Goal: Task Accomplishment & Management: Manage account settings

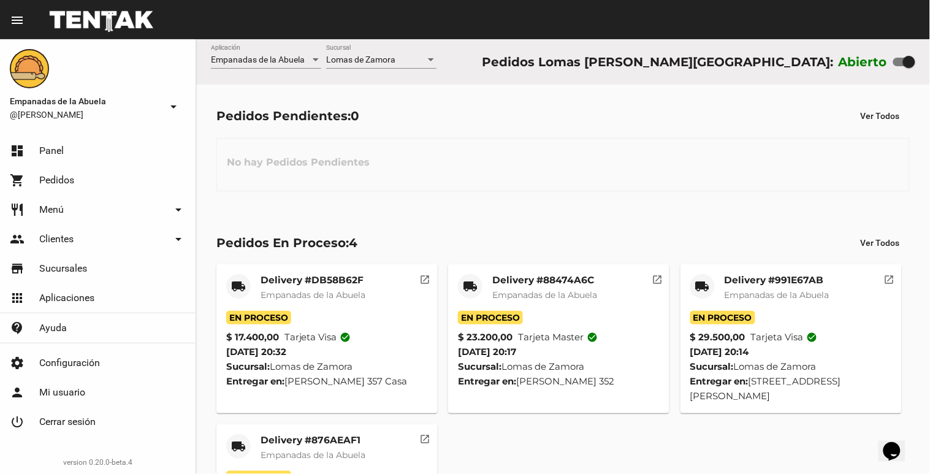
scroll to position [120, 0]
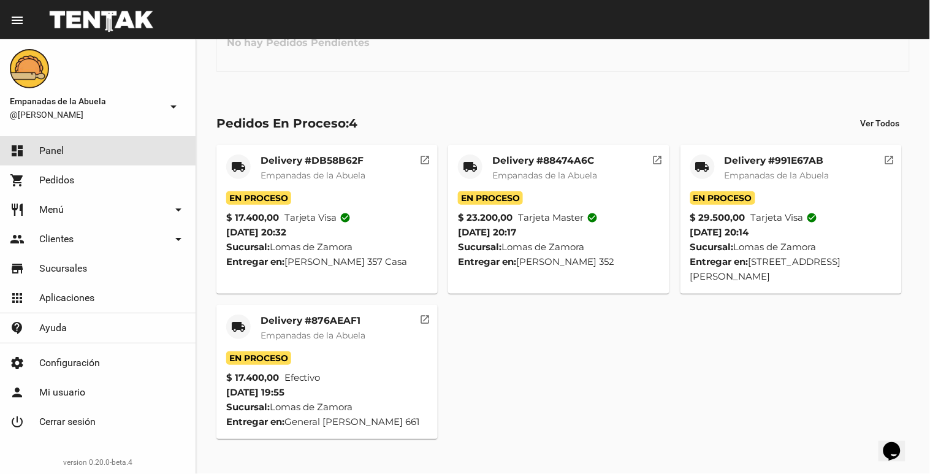
click at [123, 142] on link "dashboard Panel" at bounding box center [98, 150] width 196 height 29
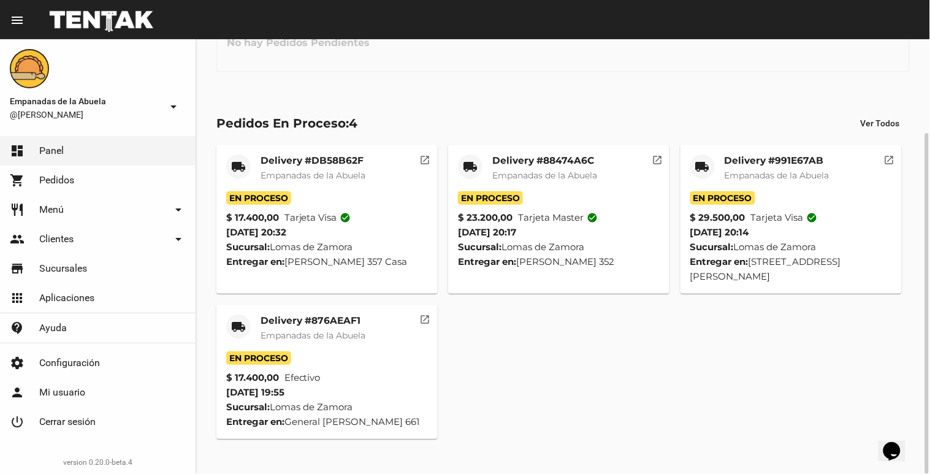
click at [297, 318] on mat-card-title "Delivery #876AEAF1" at bounding box center [313, 321] width 105 height 12
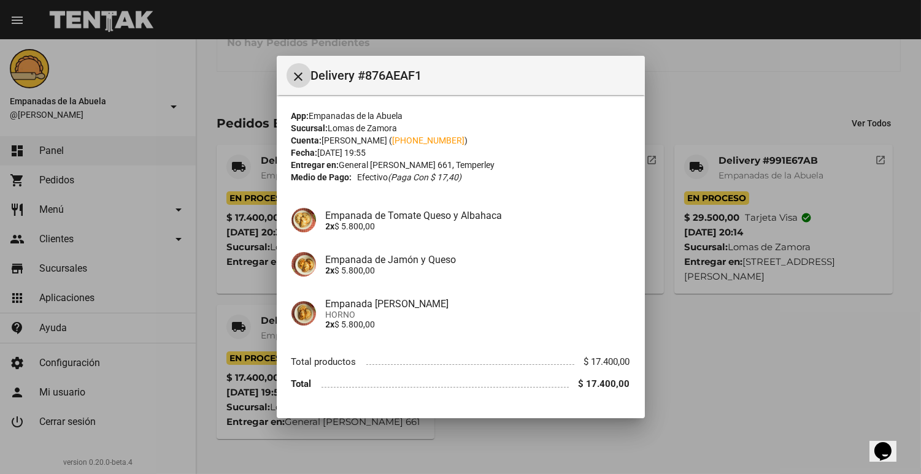
scroll to position [34, 0]
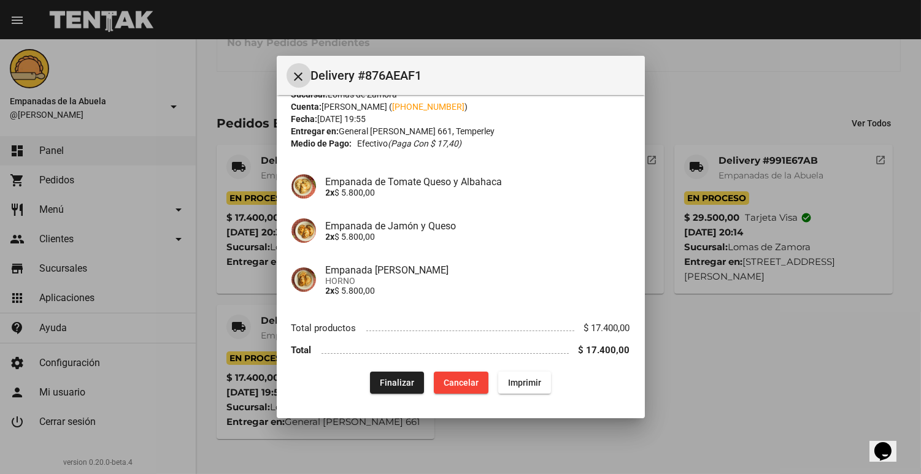
click at [400, 385] on span "Finalizar" at bounding box center [397, 383] width 34 height 10
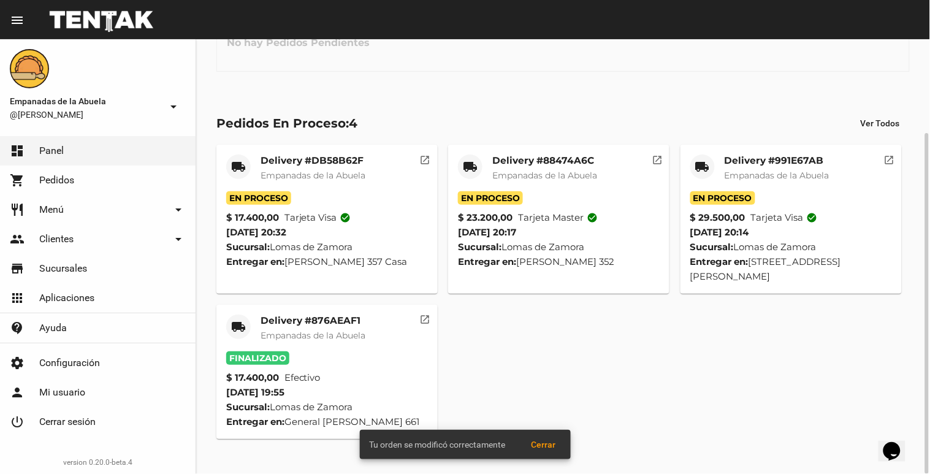
click at [748, 162] on mat-card-title "Delivery #991E67AB" at bounding box center [777, 161] width 105 height 12
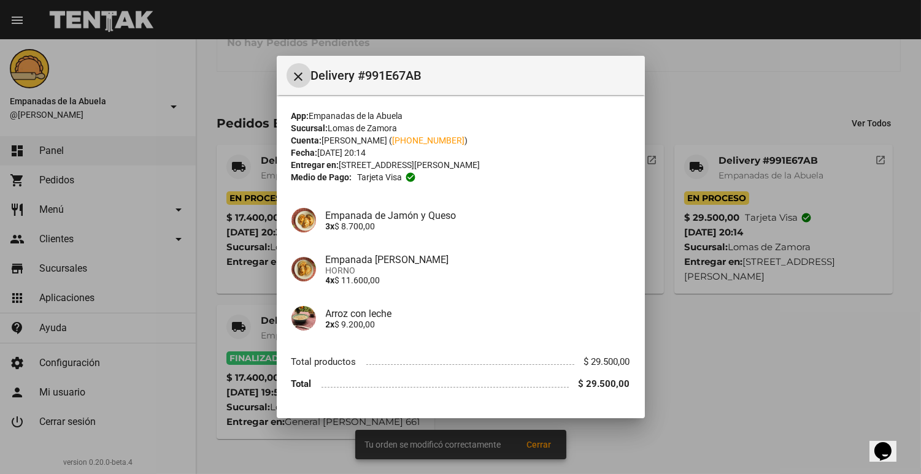
scroll to position [34, 0]
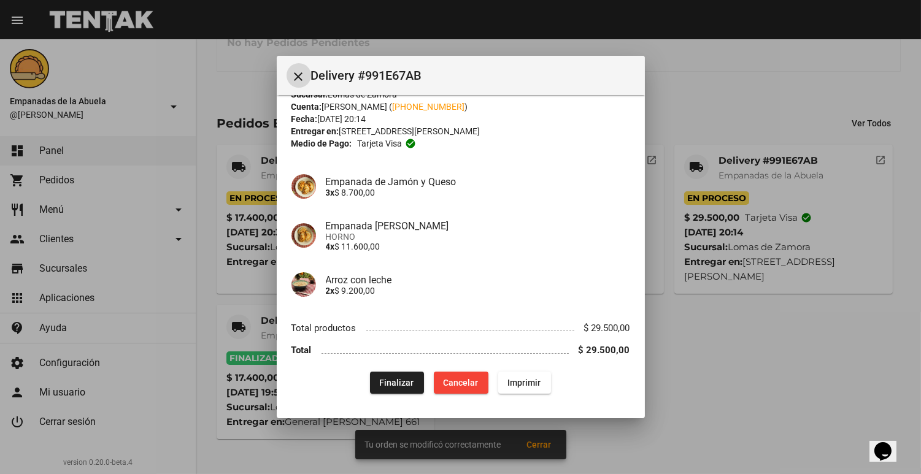
click at [396, 385] on span "Finalizar" at bounding box center [397, 383] width 34 height 10
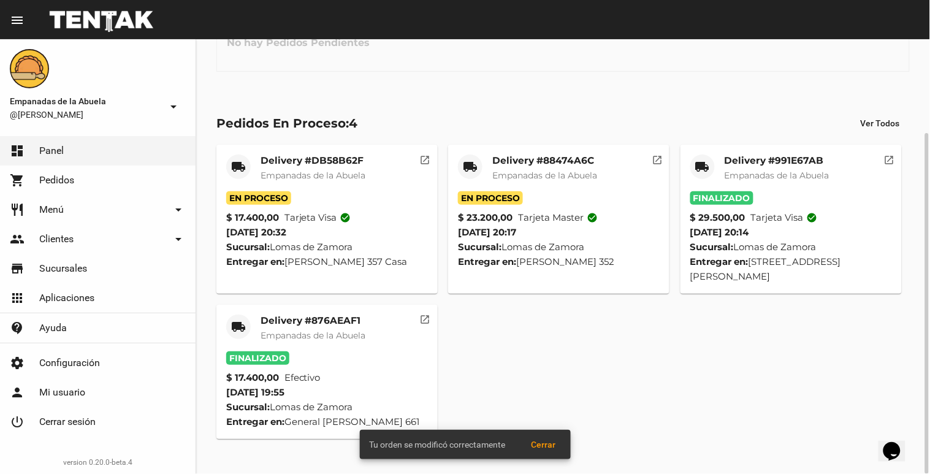
click at [537, 161] on mat-card-title "Delivery #88474A6C" at bounding box center [544, 161] width 105 height 12
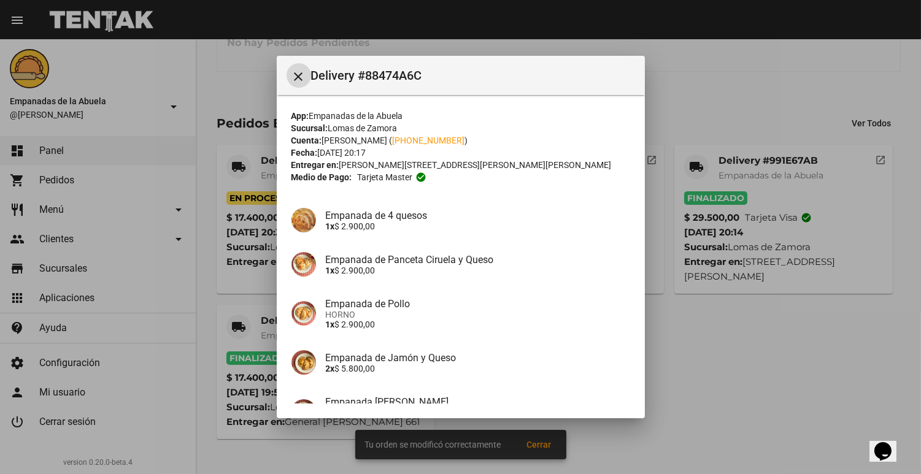
scroll to position [186, 0]
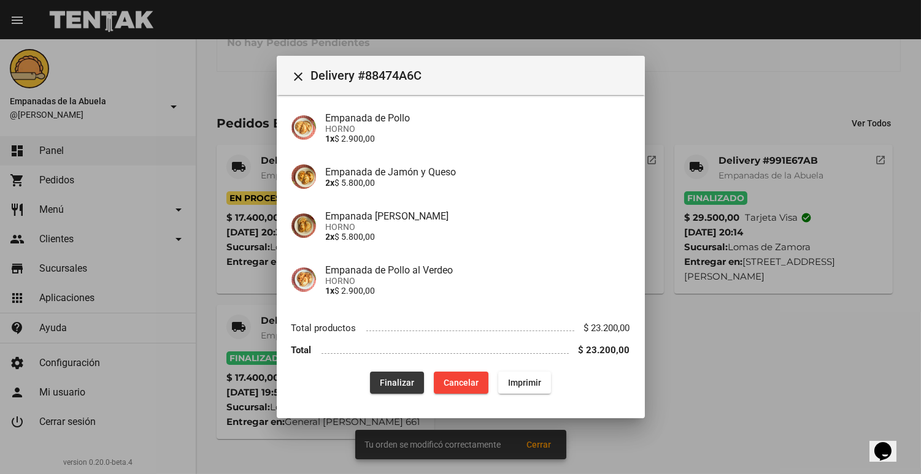
click at [391, 378] on span "Finalizar" at bounding box center [397, 383] width 34 height 10
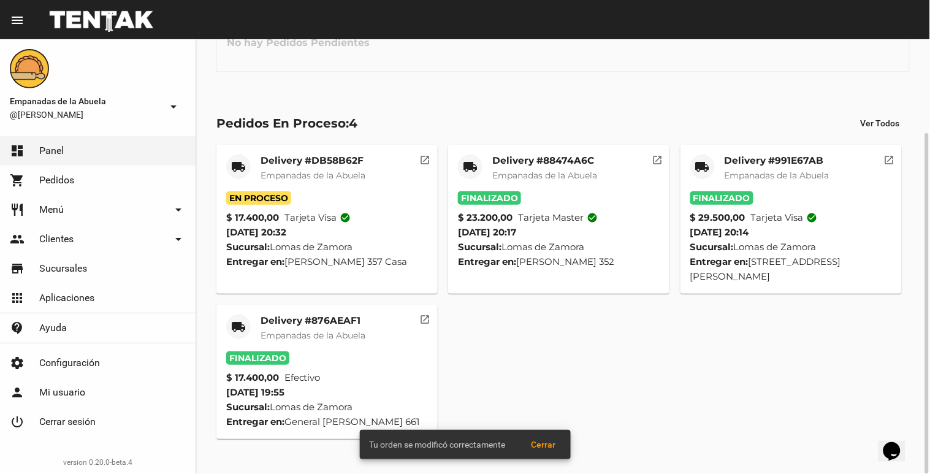
click at [335, 160] on mat-card-title "Delivery #DB58B62F" at bounding box center [313, 161] width 105 height 12
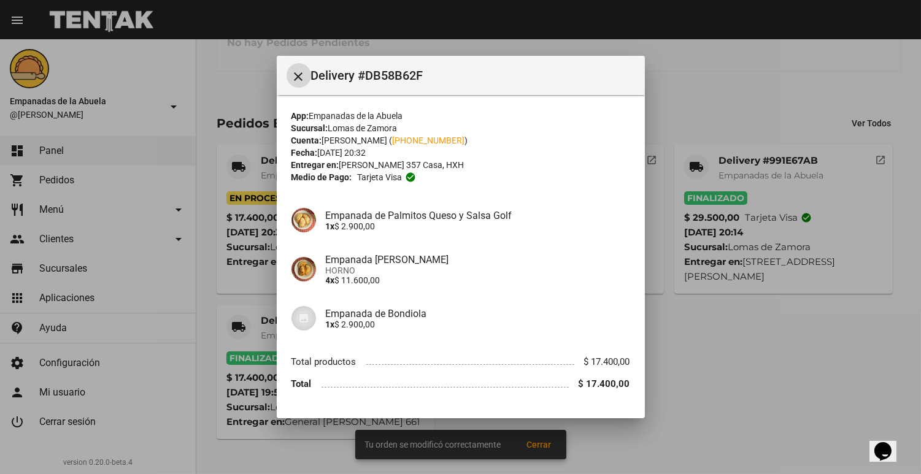
scroll to position [34, 0]
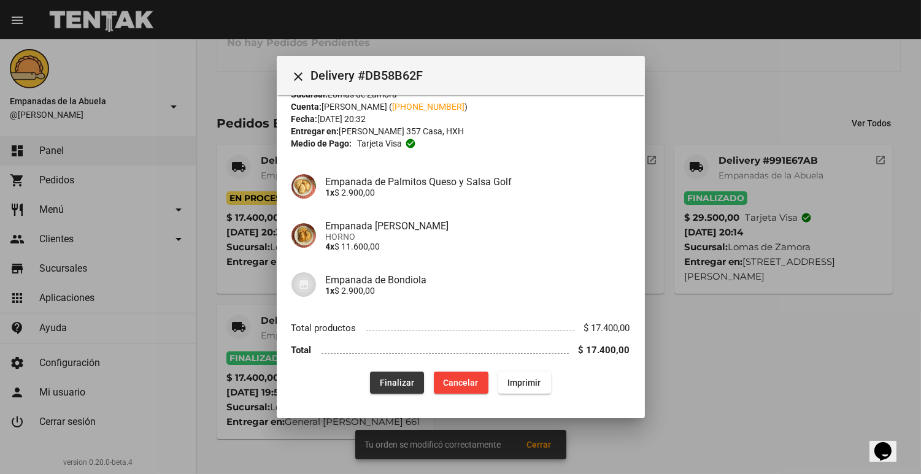
click at [388, 378] on span "Finalizar" at bounding box center [397, 383] width 34 height 10
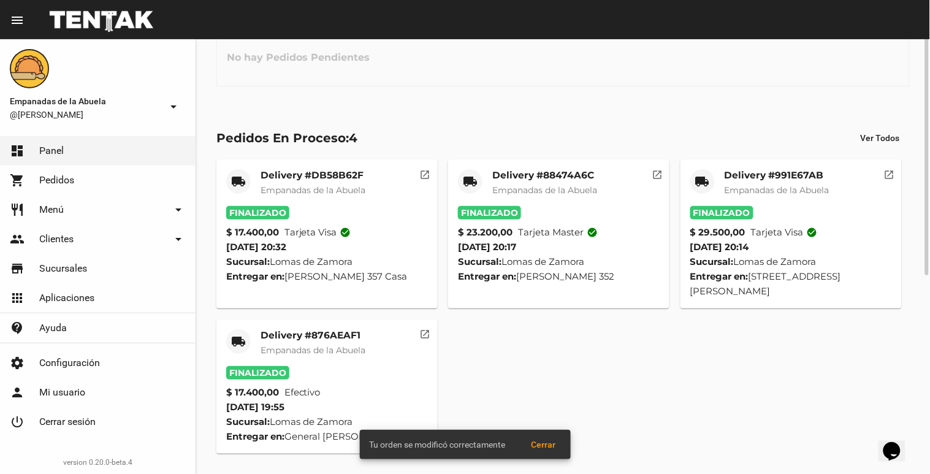
scroll to position [0, 0]
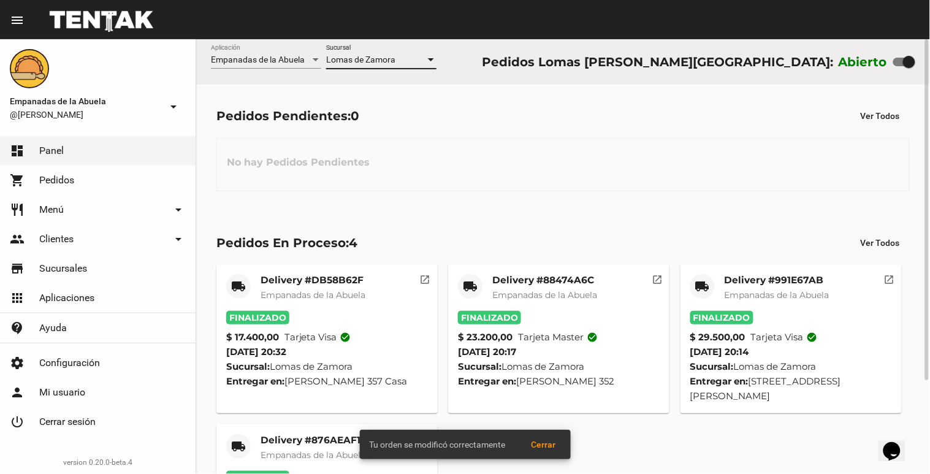
click at [426, 56] on div at bounding box center [431, 60] width 11 height 10
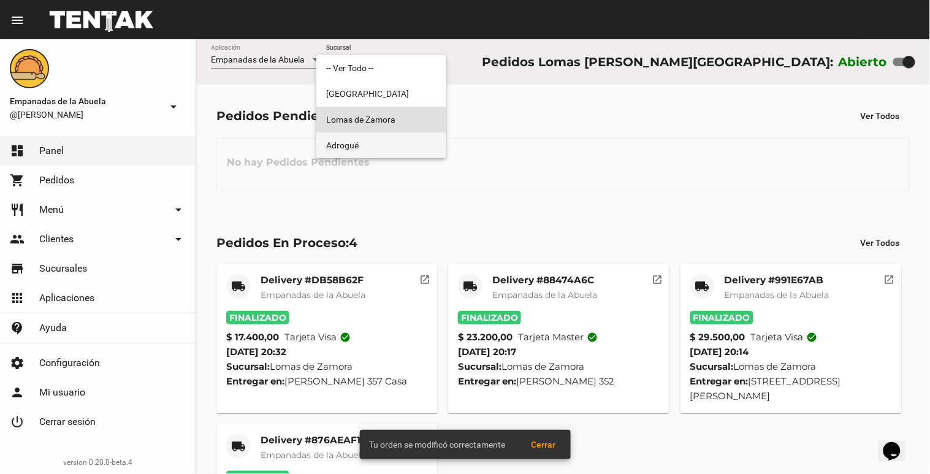
click at [391, 145] on span "Adrogué" at bounding box center [381, 145] width 110 height 26
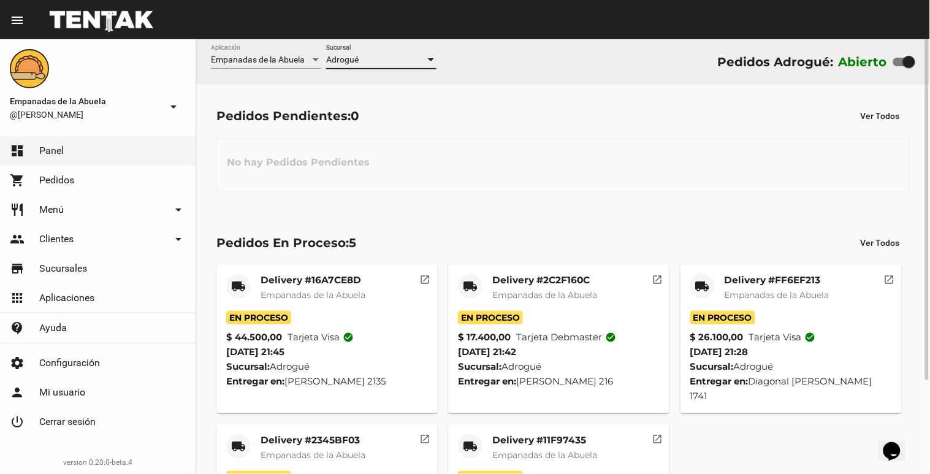
click at [431, 54] on div "Adrogué Sucursal" at bounding box center [381, 57] width 110 height 24
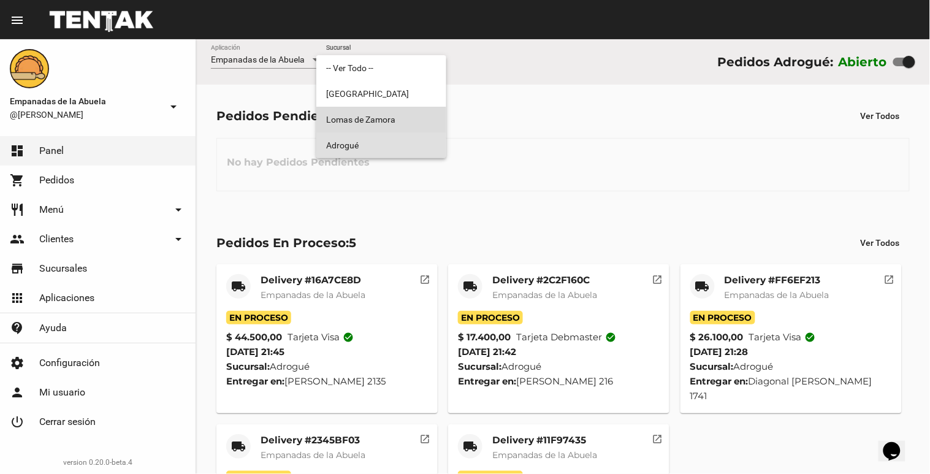
click at [403, 114] on span "Lomas de Zamora" at bounding box center [381, 120] width 110 height 26
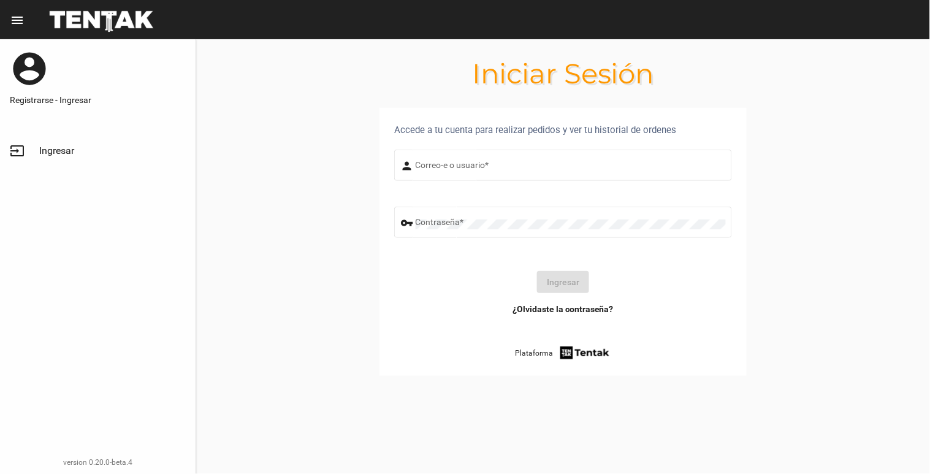
type input "[EMAIL_ADDRESS][DOMAIN_NAME]"
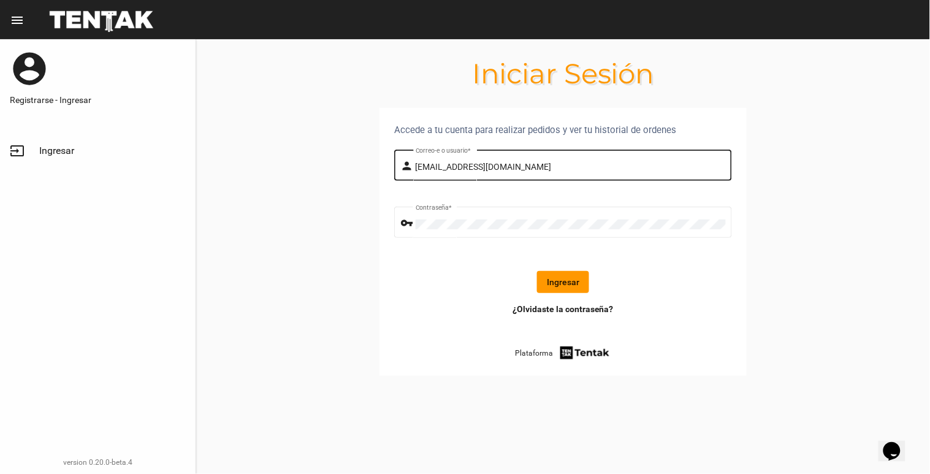
click at [562, 167] on input "[EMAIL_ADDRESS][DOMAIN_NAME]" at bounding box center [571, 168] width 310 height 10
drag, startPoint x: 572, startPoint y: 276, endPoint x: 573, endPoint y: 296, distance: 19.7
click at [572, 278] on button "Ingresar" at bounding box center [563, 282] width 52 height 22
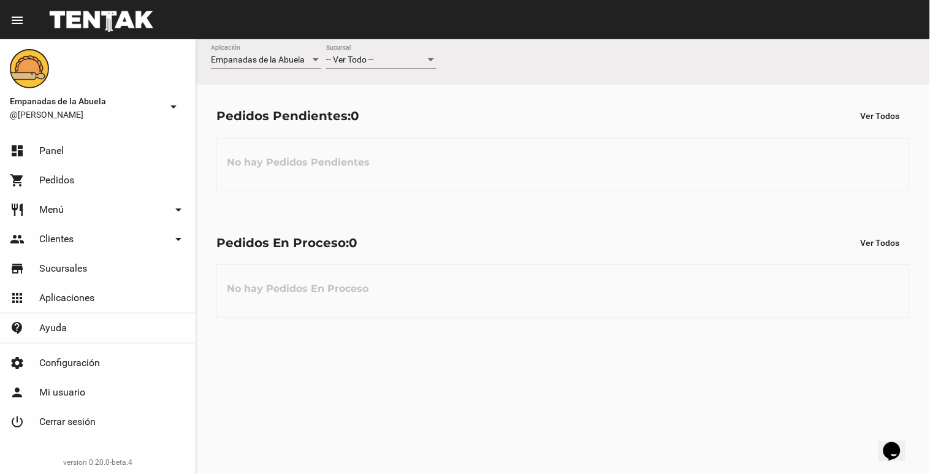
click at [427, 58] on div at bounding box center [431, 60] width 11 height 10
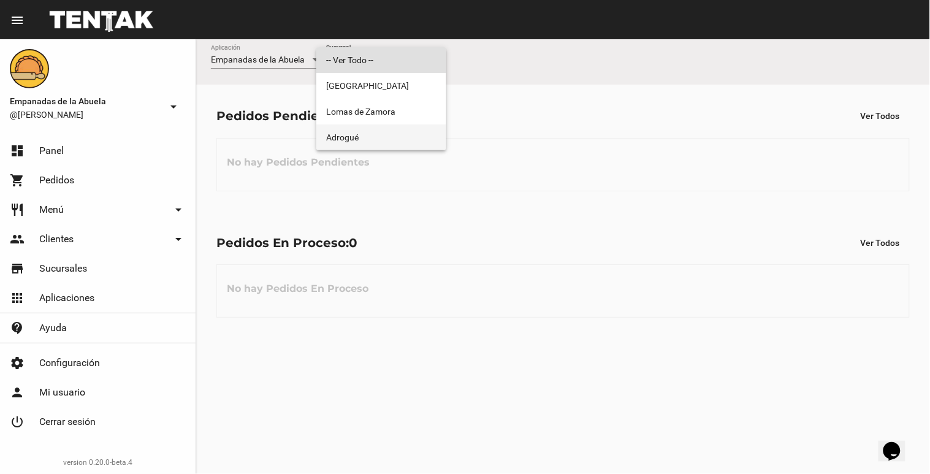
click at [386, 142] on span "Adrogué" at bounding box center [381, 138] width 110 height 26
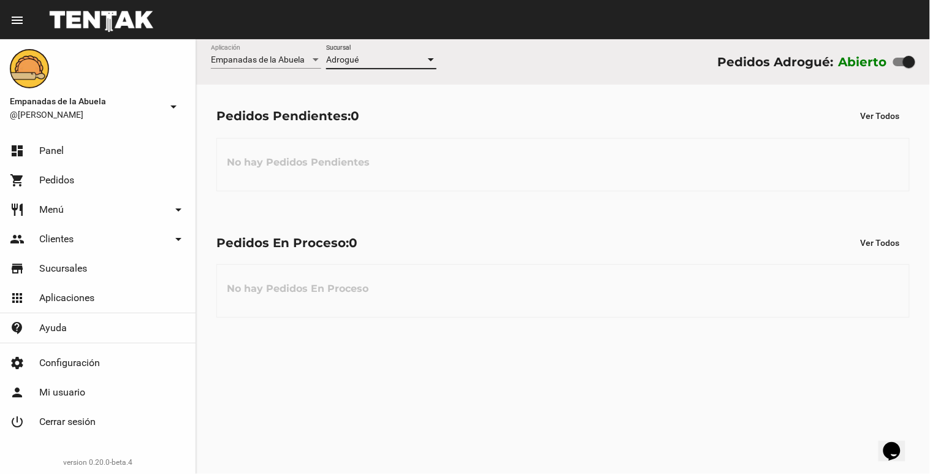
click at [434, 59] on div at bounding box center [431, 59] width 6 height 3
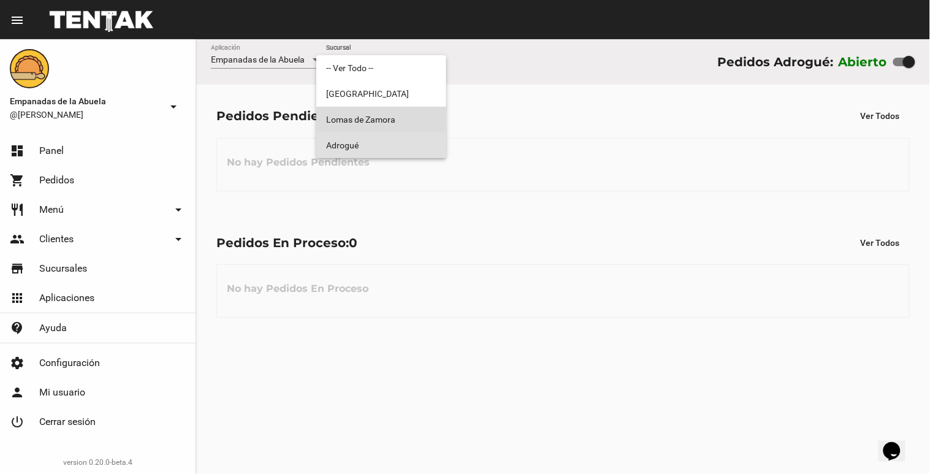
click at [420, 121] on span "Lomas de Zamora" at bounding box center [381, 120] width 110 height 26
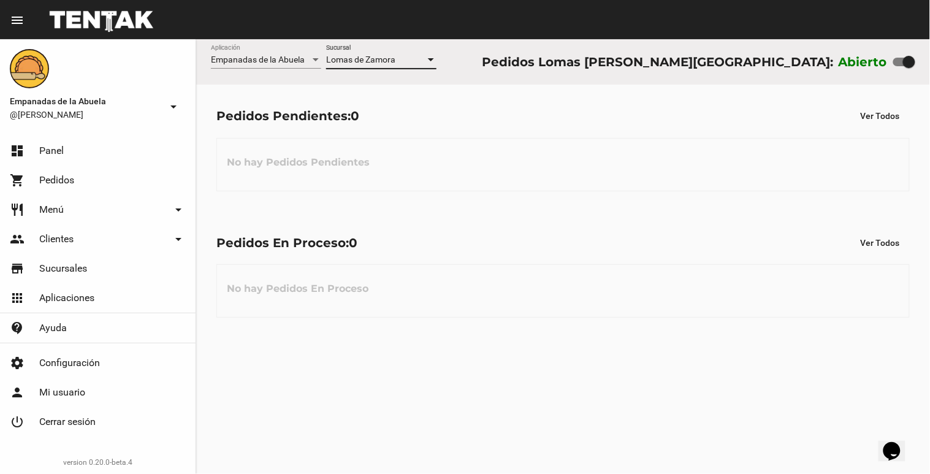
drag, startPoint x: 913, startPoint y: 63, endPoint x: 844, endPoint y: 53, distance: 69.4
click at [842, 58] on div "Abierto" at bounding box center [877, 62] width 77 height 20
checkbox input "false"
